Goal: Complete application form: Complete application form

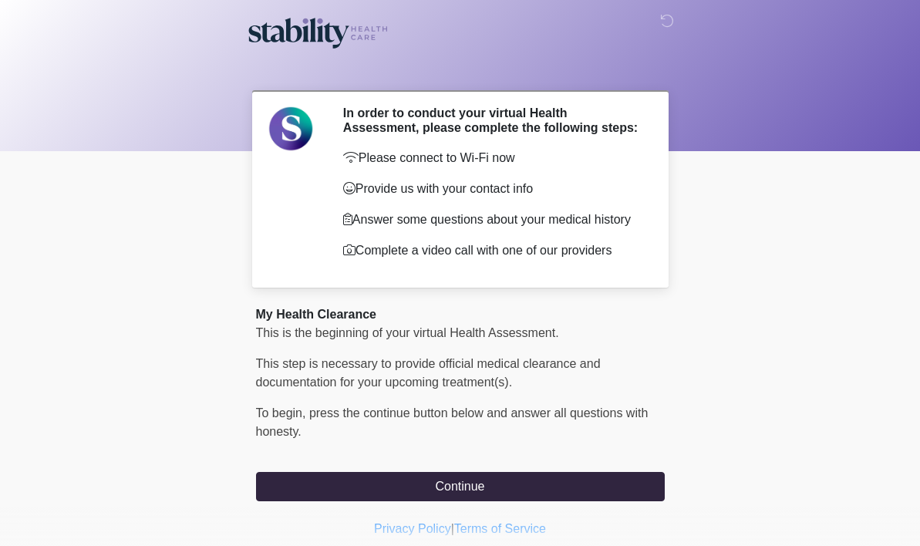
scroll to position [45, 0]
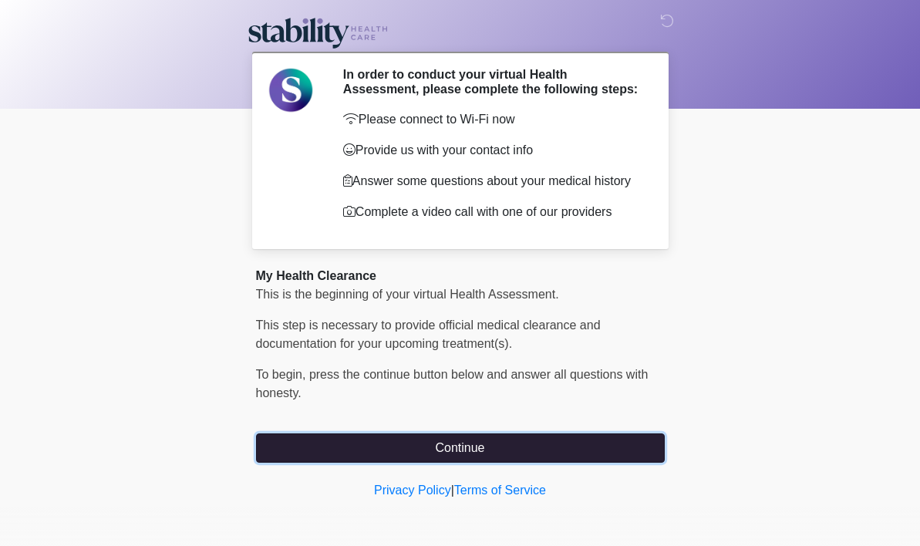
click at [375, 453] on button "Continue" at bounding box center [460, 447] width 409 height 29
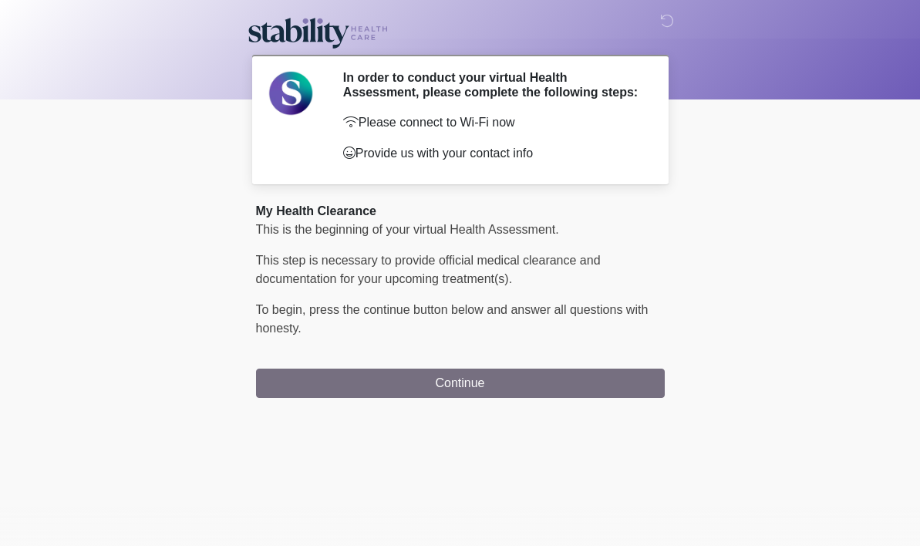
scroll to position [0, 0]
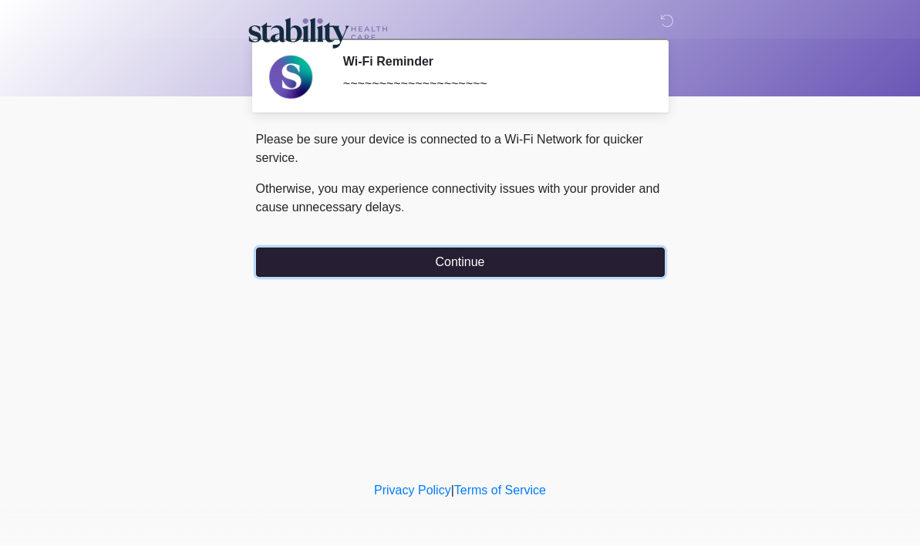
click at [361, 269] on button "Continue" at bounding box center [460, 261] width 409 height 29
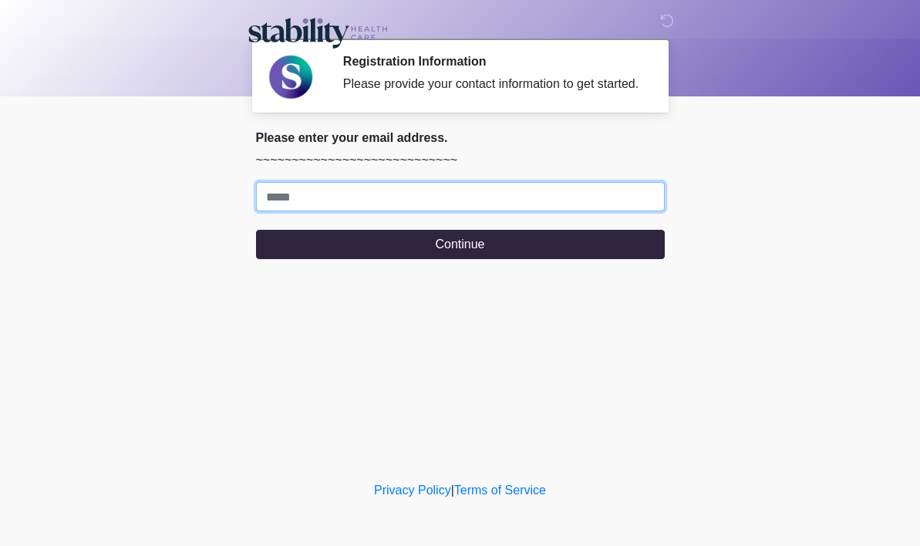
click at [360, 211] on input "Where should we email your response?" at bounding box center [460, 196] width 409 height 29
type input "**********"
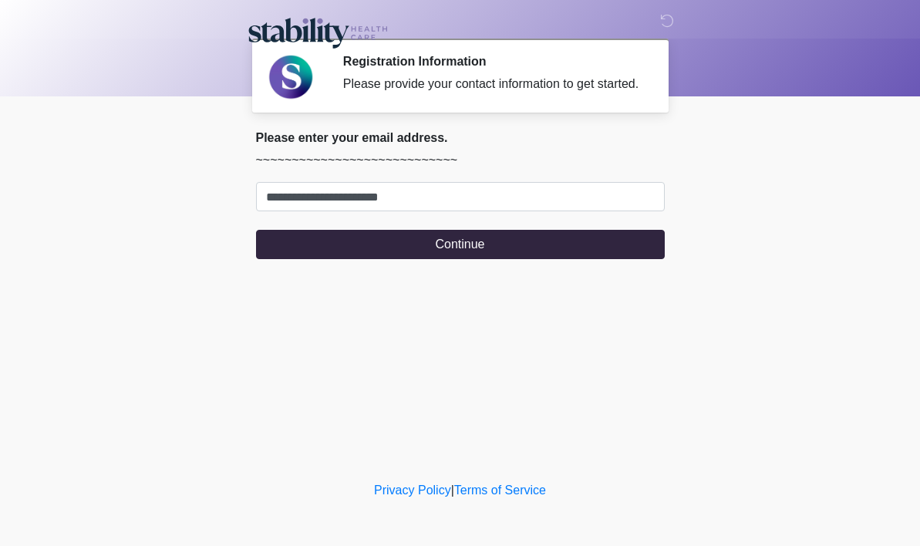
click at [300, 346] on div "‎ ‎ ‎ Registration Information Please provide your contact information to get s…" at bounding box center [460, 238] width 462 height 447
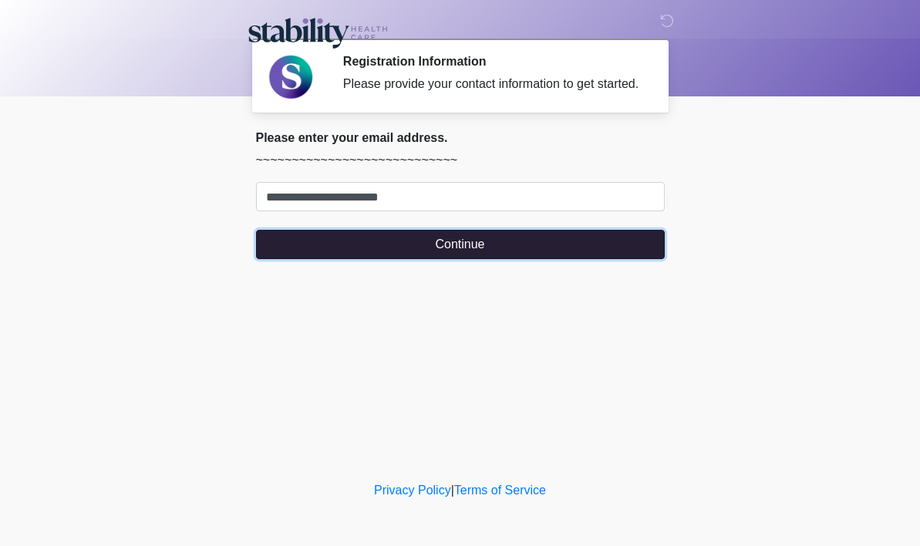
click at [398, 259] on button "Continue" at bounding box center [460, 244] width 409 height 29
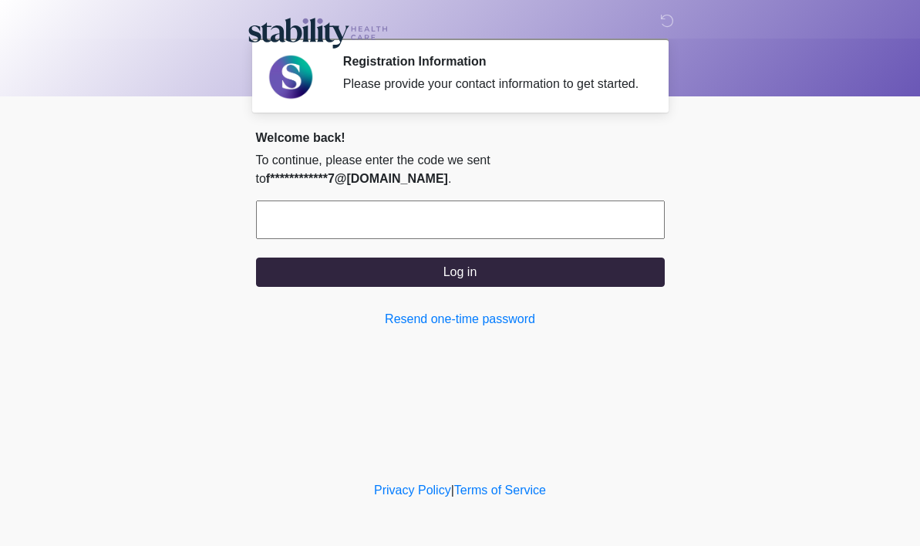
click at [368, 237] on input "text" at bounding box center [460, 219] width 409 height 39
paste input "******"
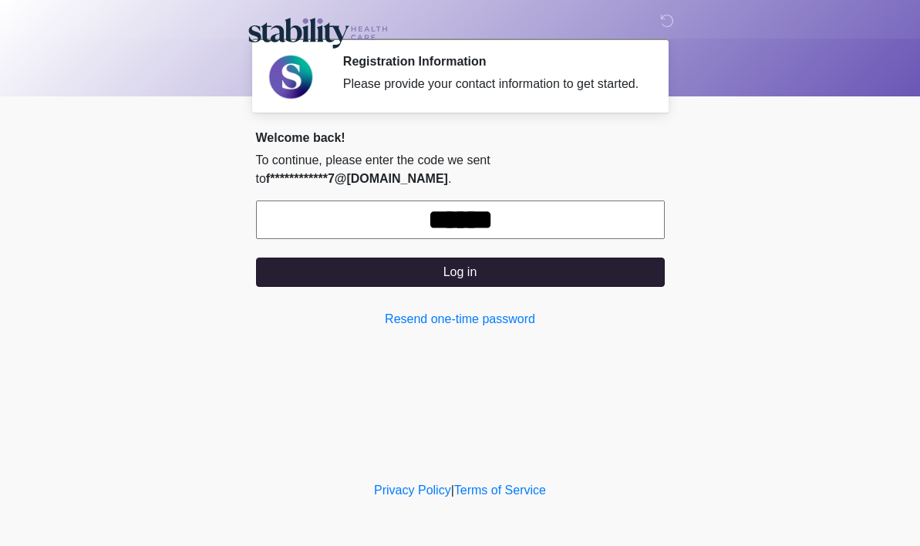
type input "******"
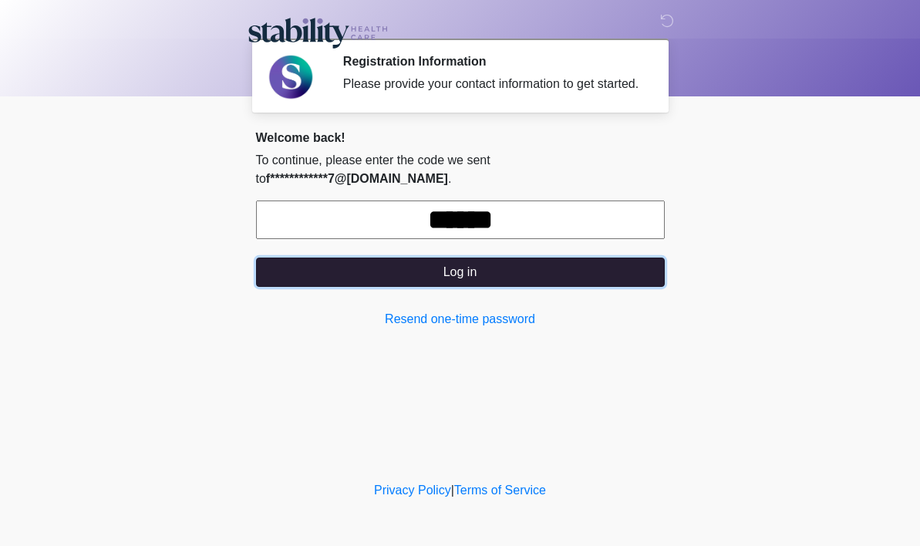
click at [436, 282] on button "Log in" at bounding box center [460, 271] width 409 height 29
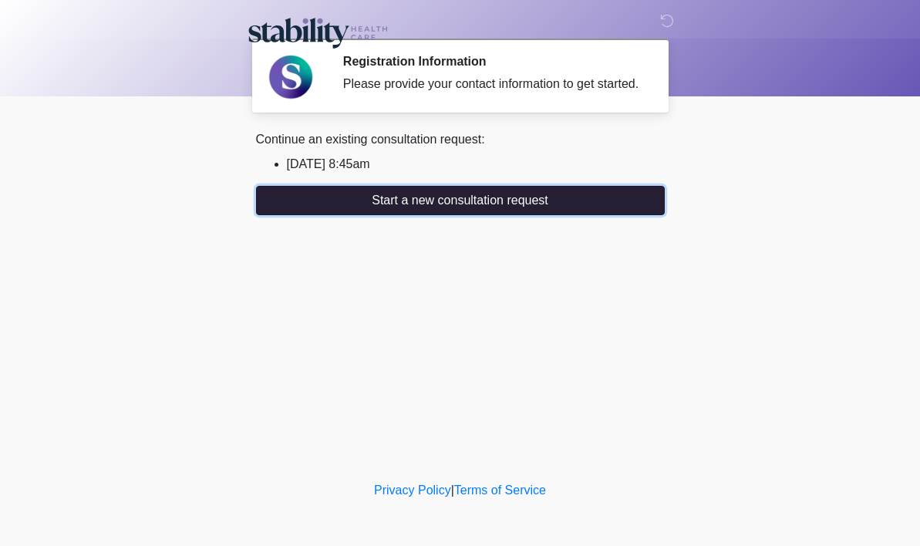
click at [401, 215] on button "Start a new consultation request" at bounding box center [460, 200] width 409 height 29
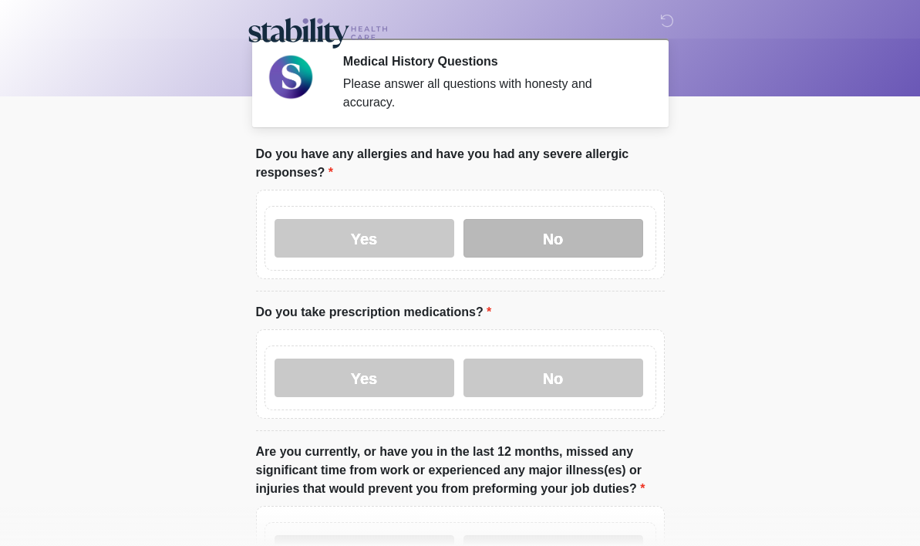
click at [567, 247] on label "No" at bounding box center [553, 238] width 180 height 39
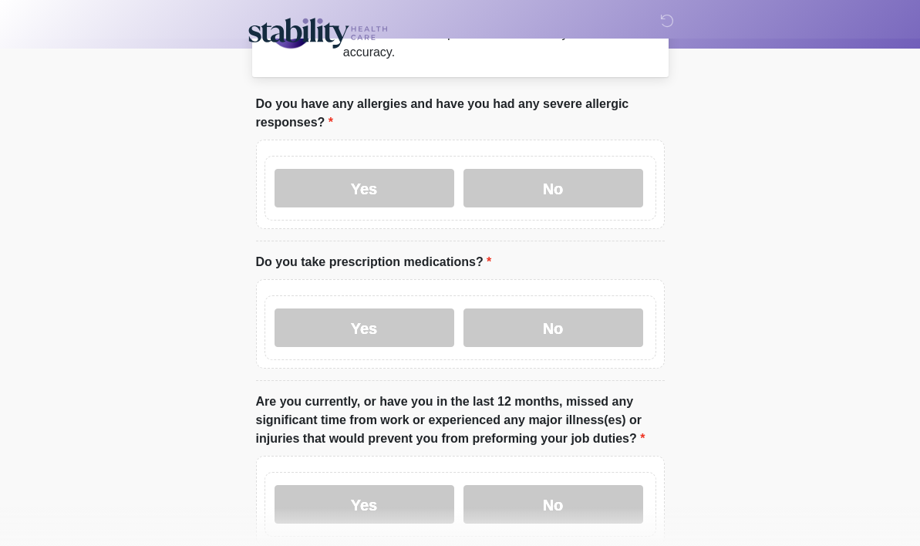
scroll to position [76, 0]
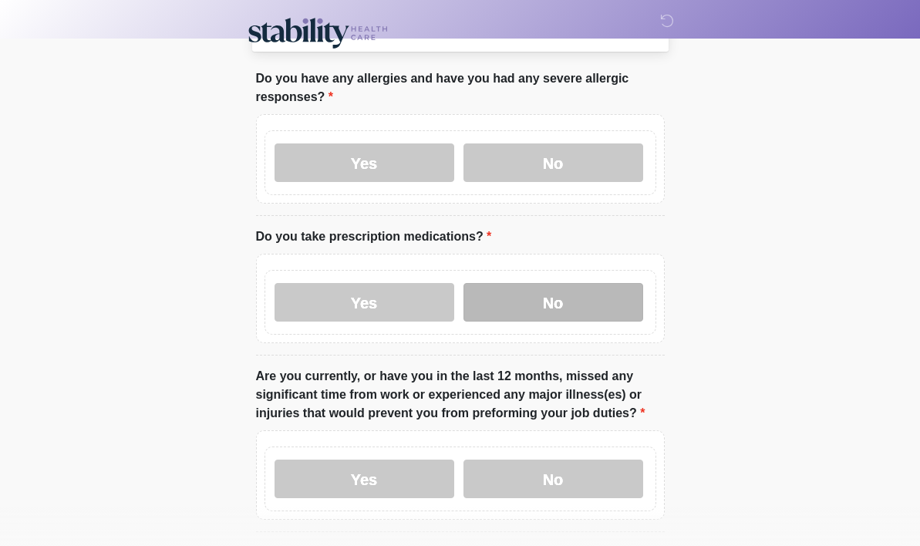
click at [544, 311] on label "No" at bounding box center [553, 302] width 180 height 39
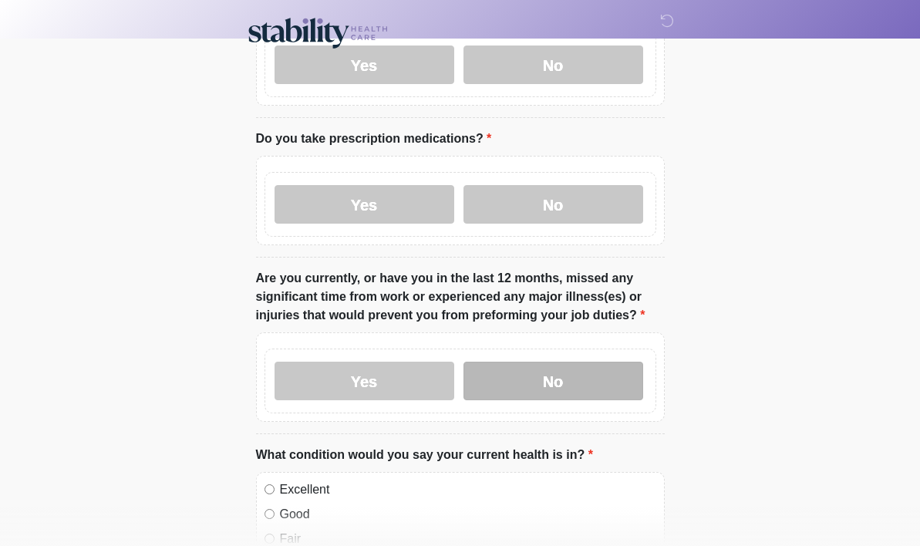
scroll to position [173, 0]
click at [522, 376] on label "No" at bounding box center [553, 381] width 180 height 39
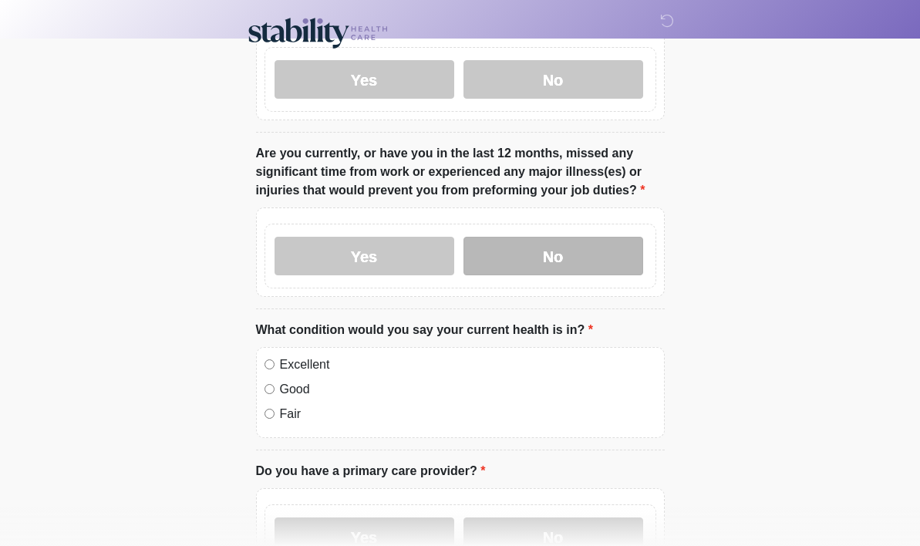
scroll to position [304, 0]
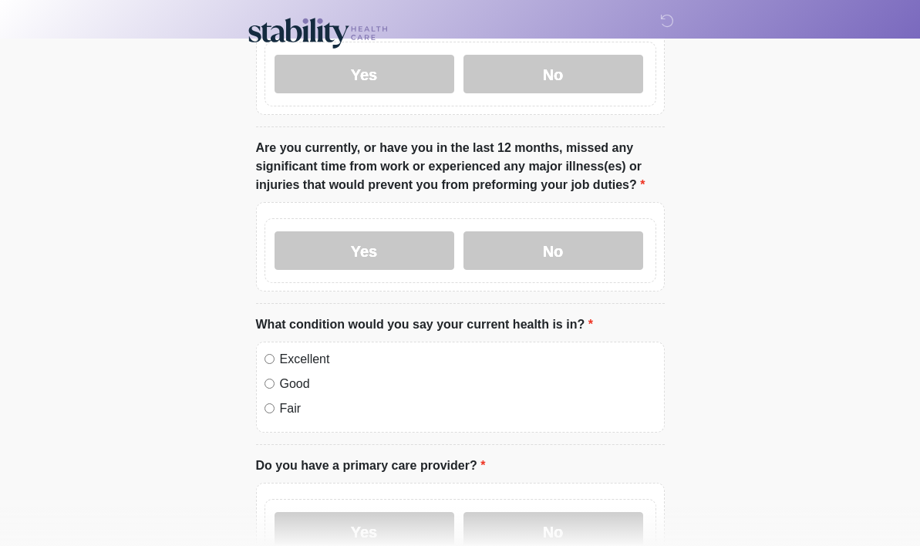
click at [317, 362] on label "Excellent" at bounding box center [468, 359] width 376 height 18
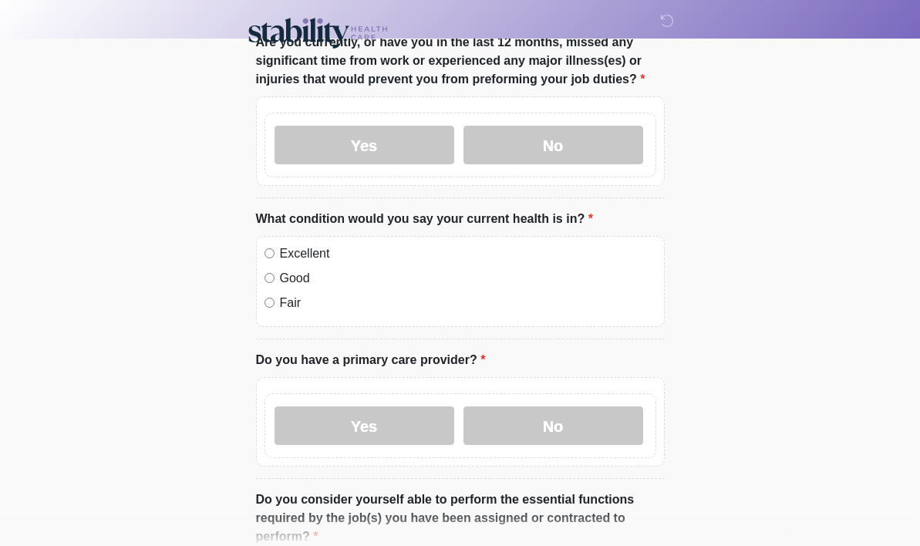
scroll to position [483, 0]
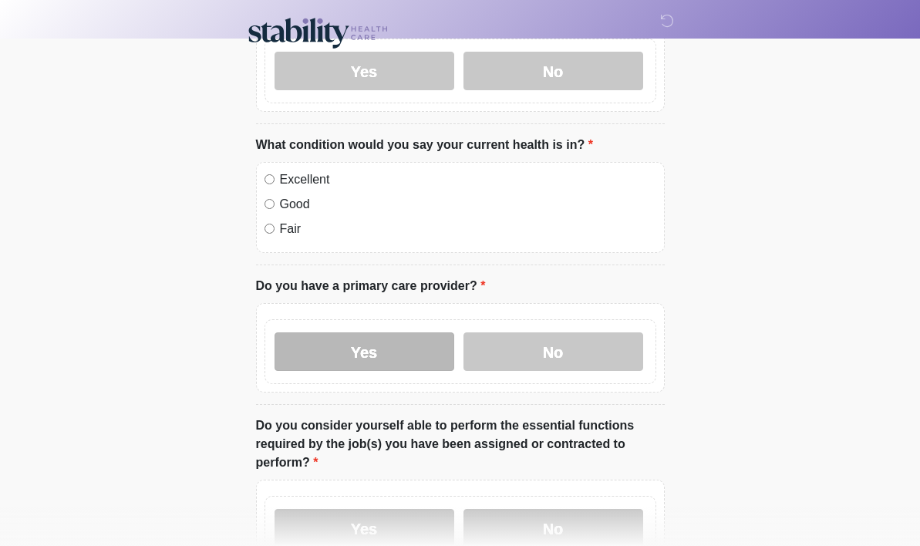
click at [348, 363] on label "Yes" at bounding box center [364, 351] width 180 height 39
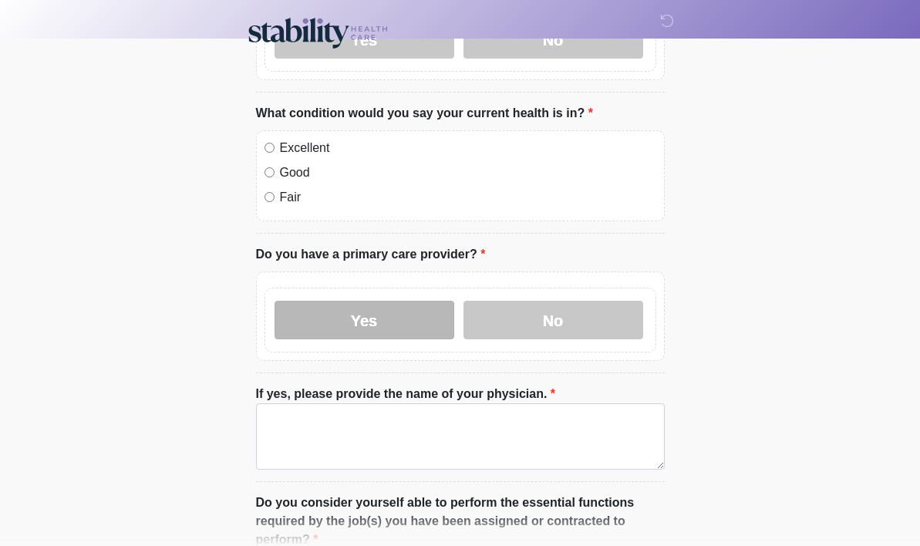
scroll to position [576, 0]
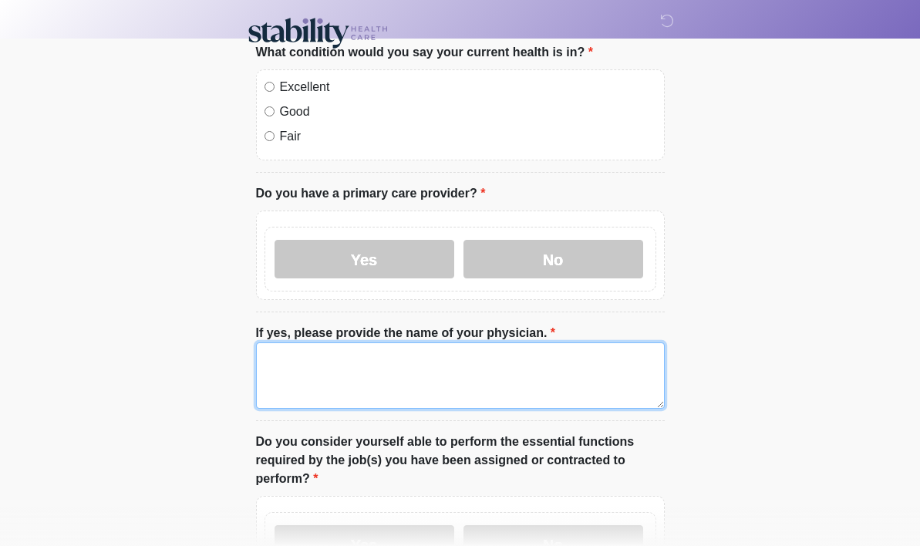
click at [347, 379] on textarea "If yes, please provide the name of your physician." at bounding box center [460, 375] width 409 height 66
type textarea "**********"
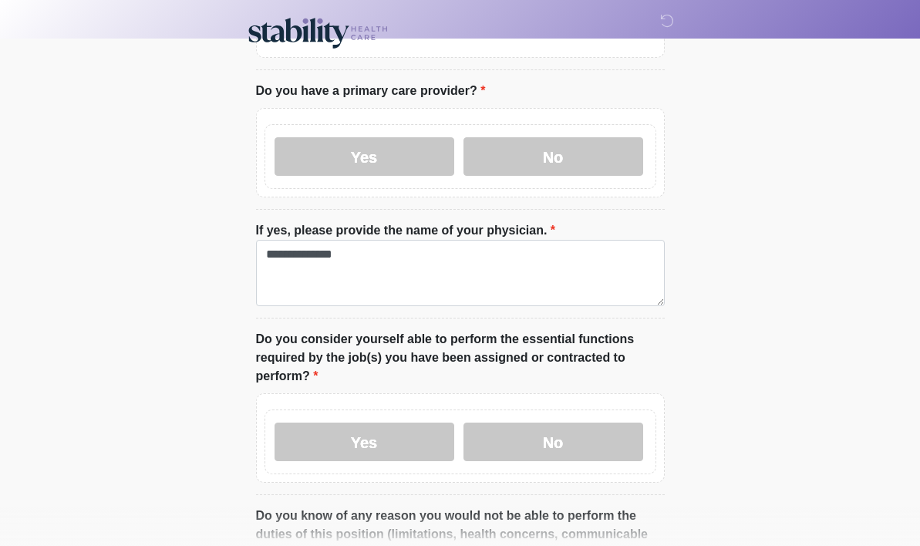
scroll to position [702, 0]
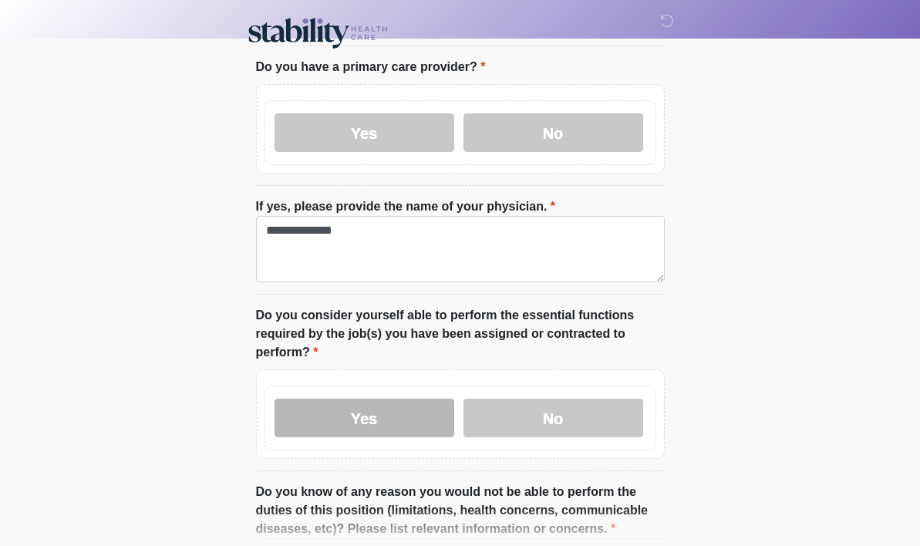
click at [308, 413] on label "Yes" at bounding box center [364, 418] width 180 height 39
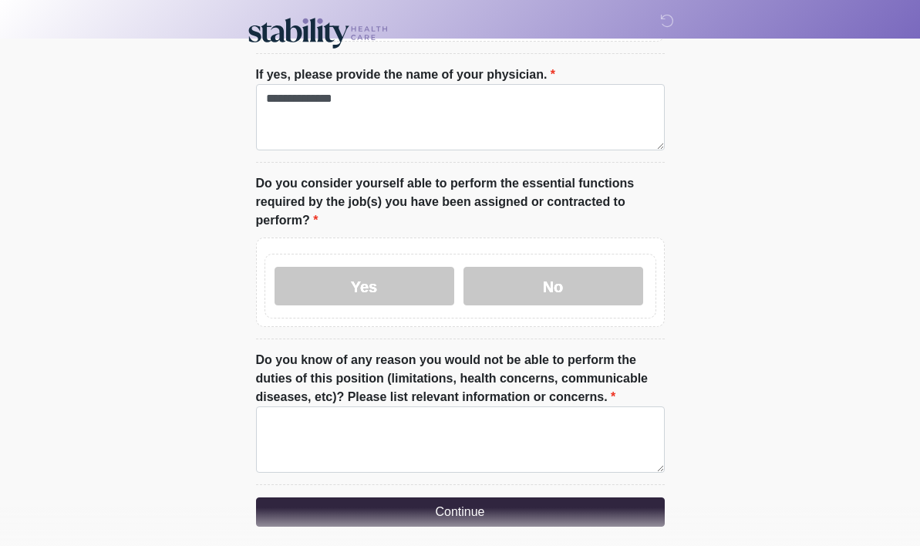
scroll to position [895, 0]
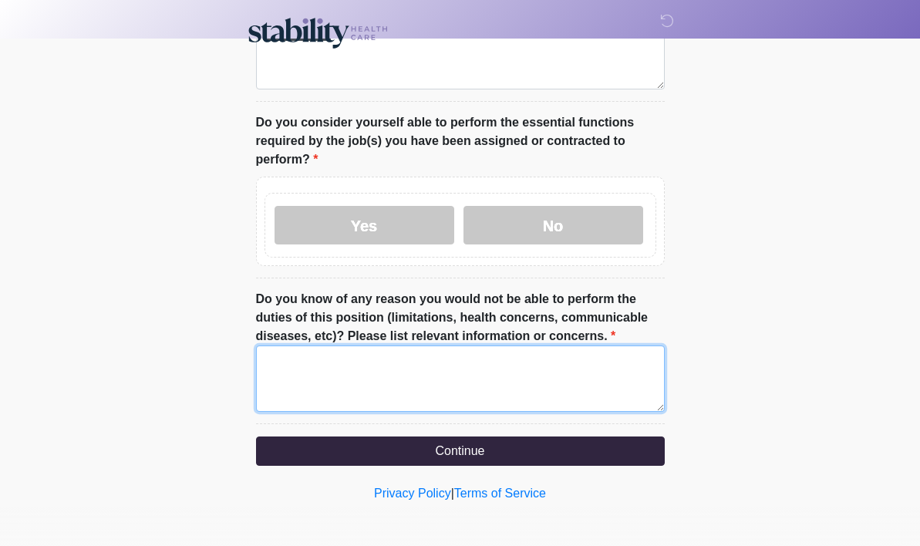
click at [344, 378] on textarea "Do you know of any reason you would not be able to perform the duties of this p…" at bounding box center [460, 378] width 409 height 66
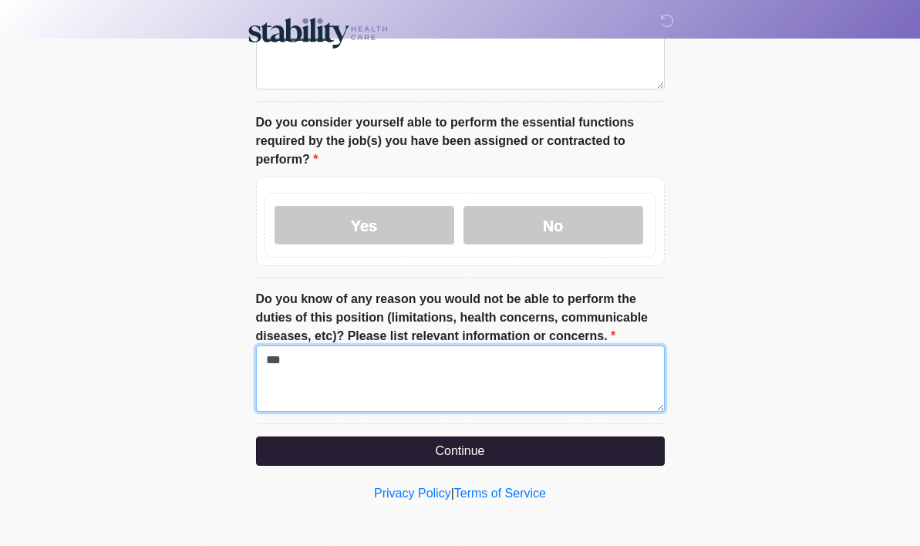
type textarea "***"
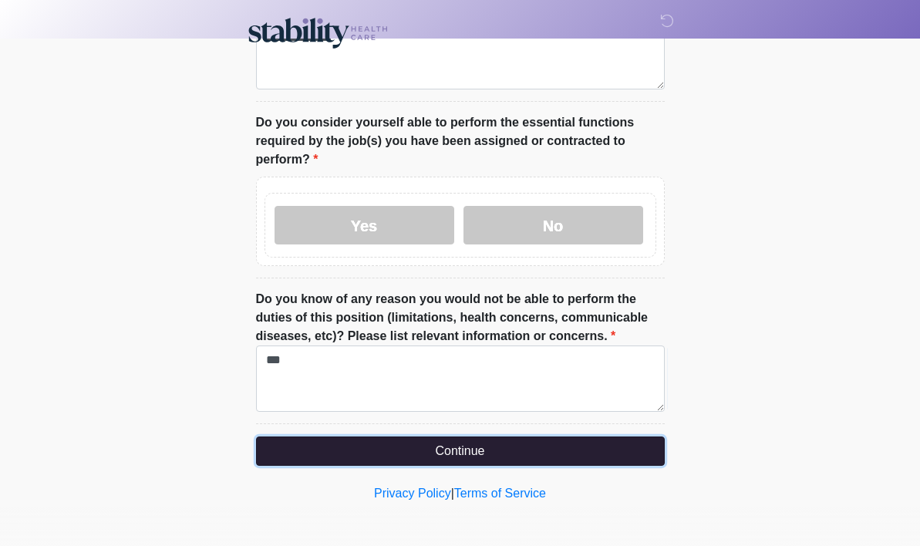
click at [408, 451] on button "Continue" at bounding box center [460, 450] width 409 height 29
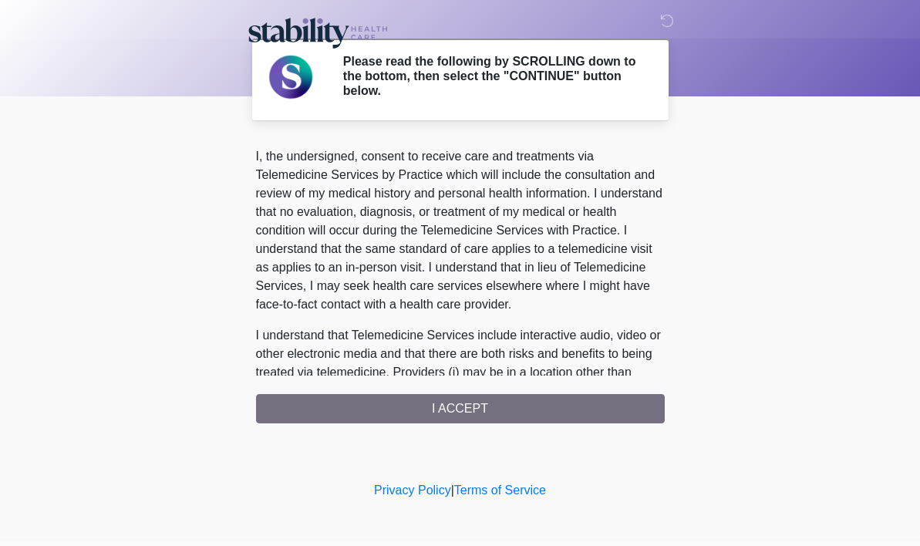
scroll to position [928, 0]
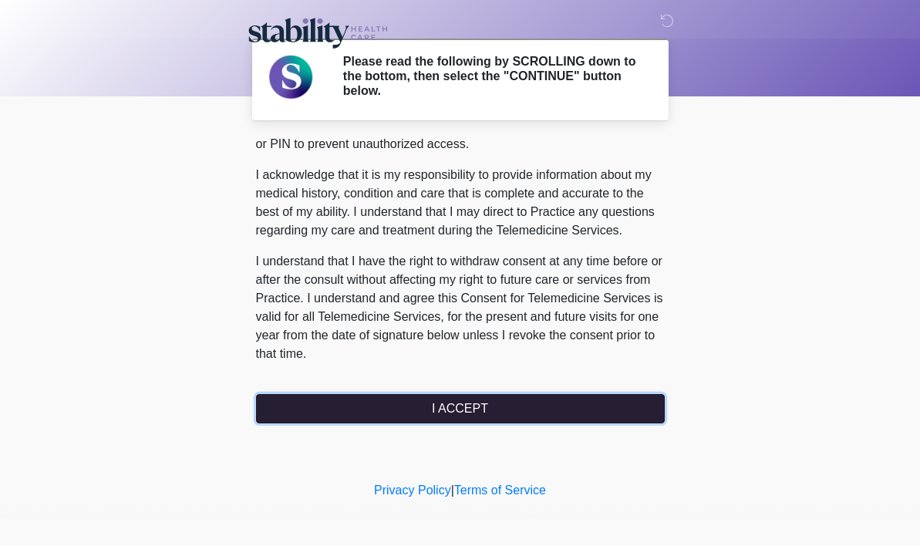
click at [442, 415] on button "I ACCEPT" at bounding box center [460, 408] width 409 height 29
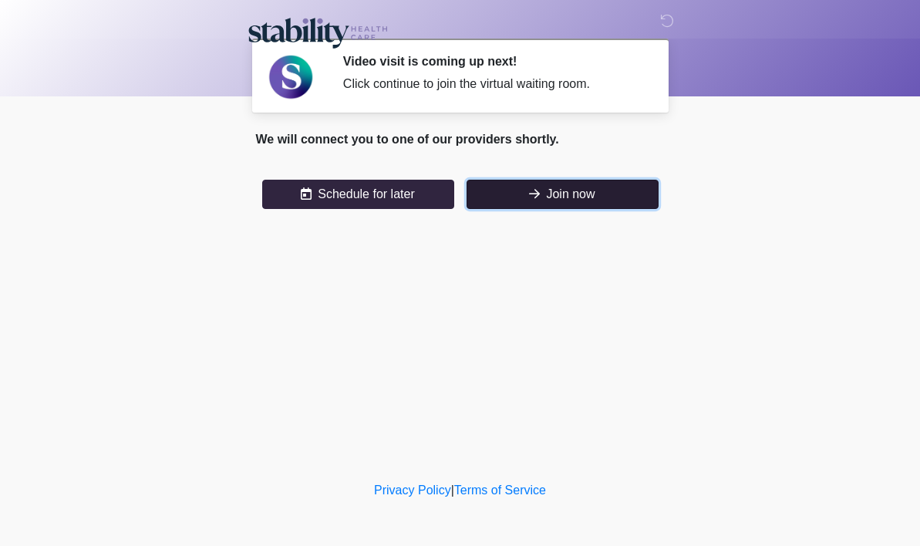
click at [560, 194] on button "Join now" at bounding box center [562, 194] width 192 height 29
